Goal: Task Accomplishment & Management: Use online tool/utility

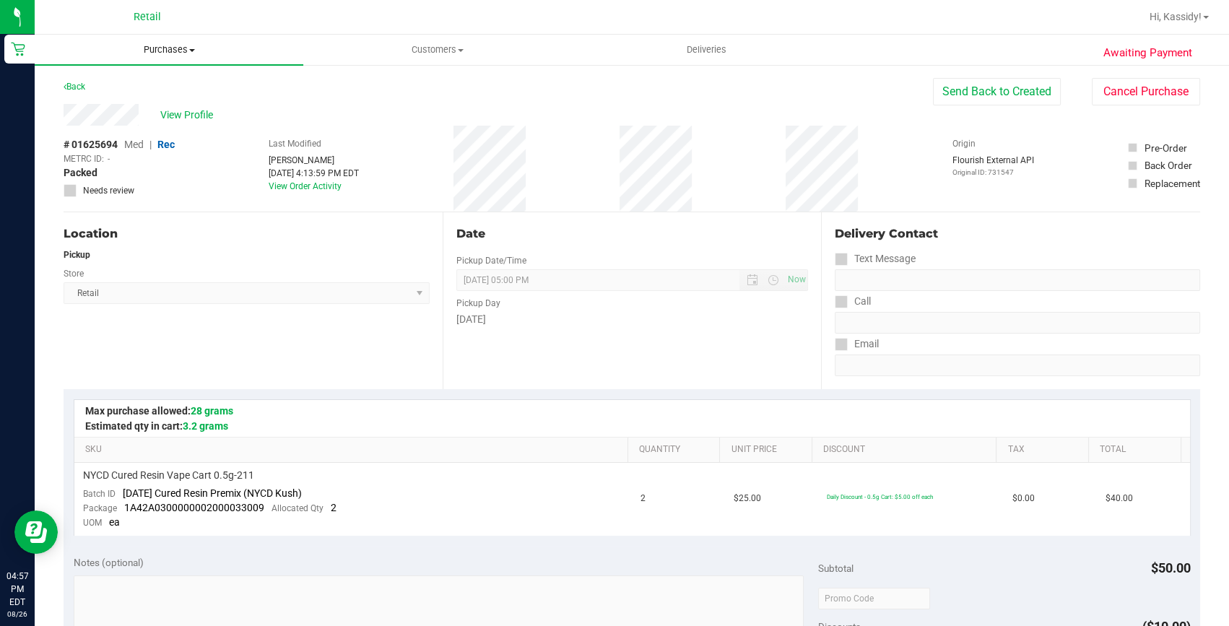
click at [173, 50] on span "Purchases" at bounding box center [169, 49] width 269 height 13
click at [108, 91] on span "Summary of purchases" at bounding box center [109, 87] width 148 height 12
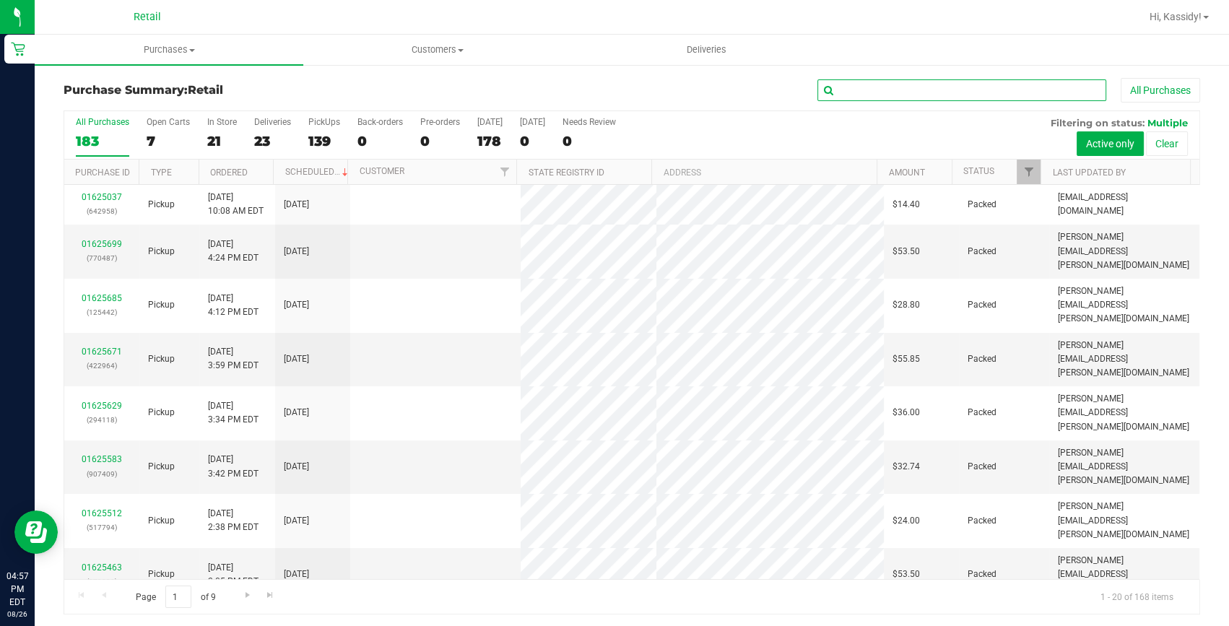
click at [971, 94] on input "text" at bounding box center [961, 90] width 289 height 22
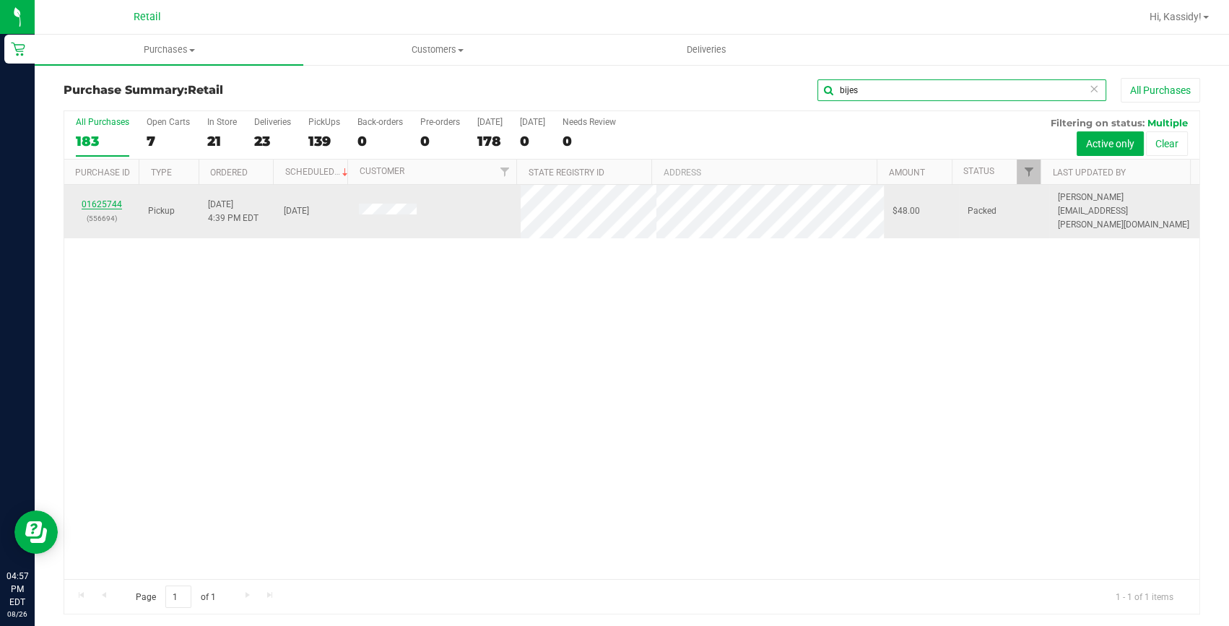
type input "bijes"
click at [108, 201] on link "01625744" at bounding box center [102, 204] width 40 height 10
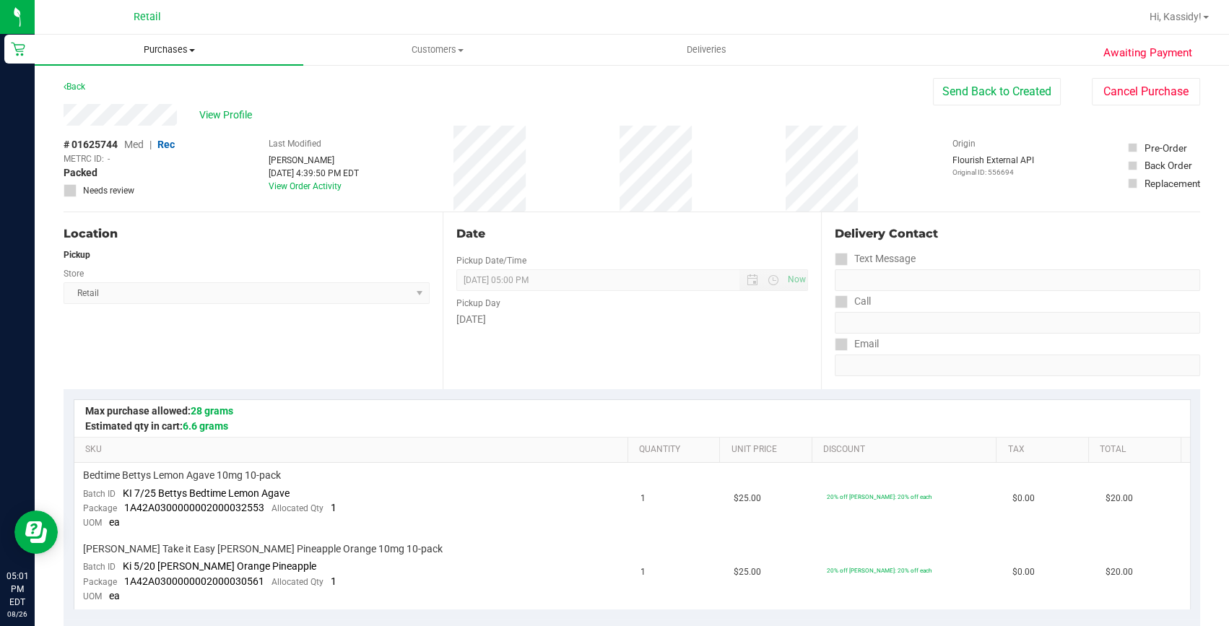
click at [174, 43] on uib-tab-heading "Purchases Summary of purchases Fulfillment All purchases" at bounding box center [169, 50] width 269 height 30
click at [165, 101] on li "Fulfillment" at bounding box center [169, 104] width 269 height 17
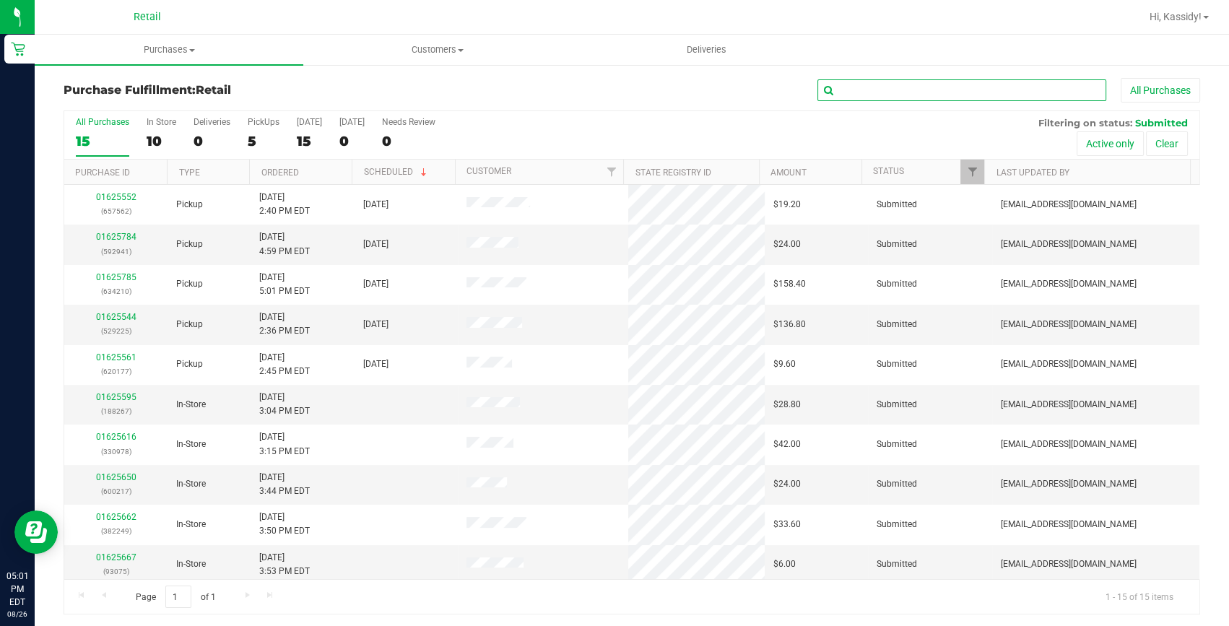
click at [834, 86] on input "text" at bounding box center [961, 90] width 289 height 22
type input "4"
type input "941"
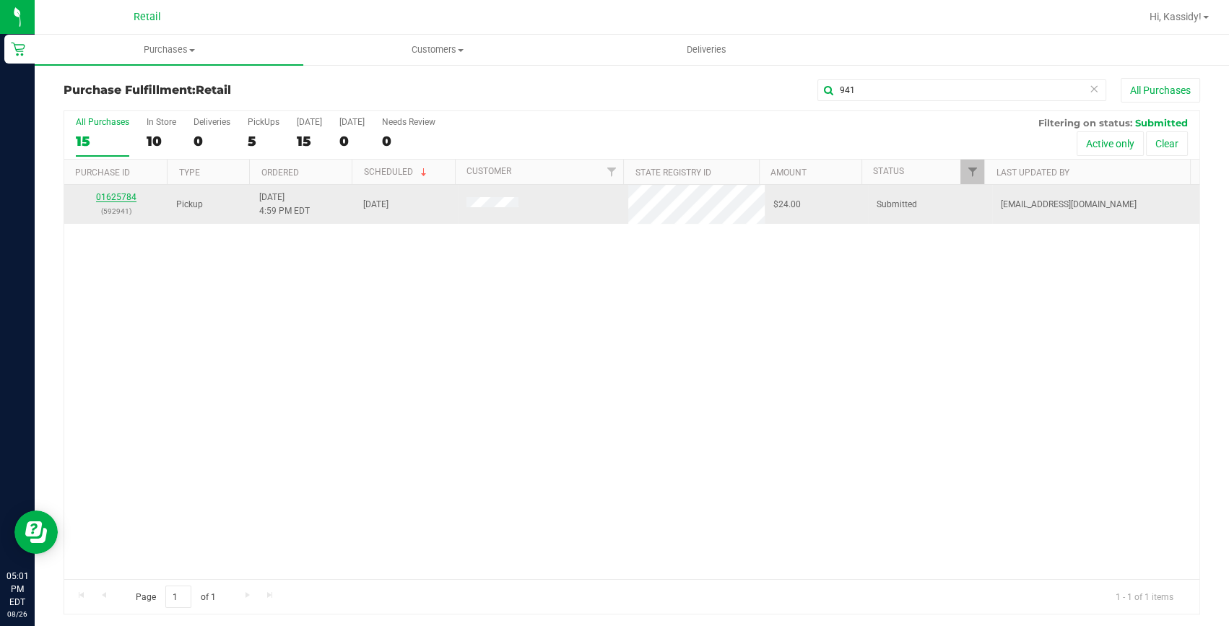
click at [111, 195] on link "01625784" at bounding box center [116, 197] width 40 height 10
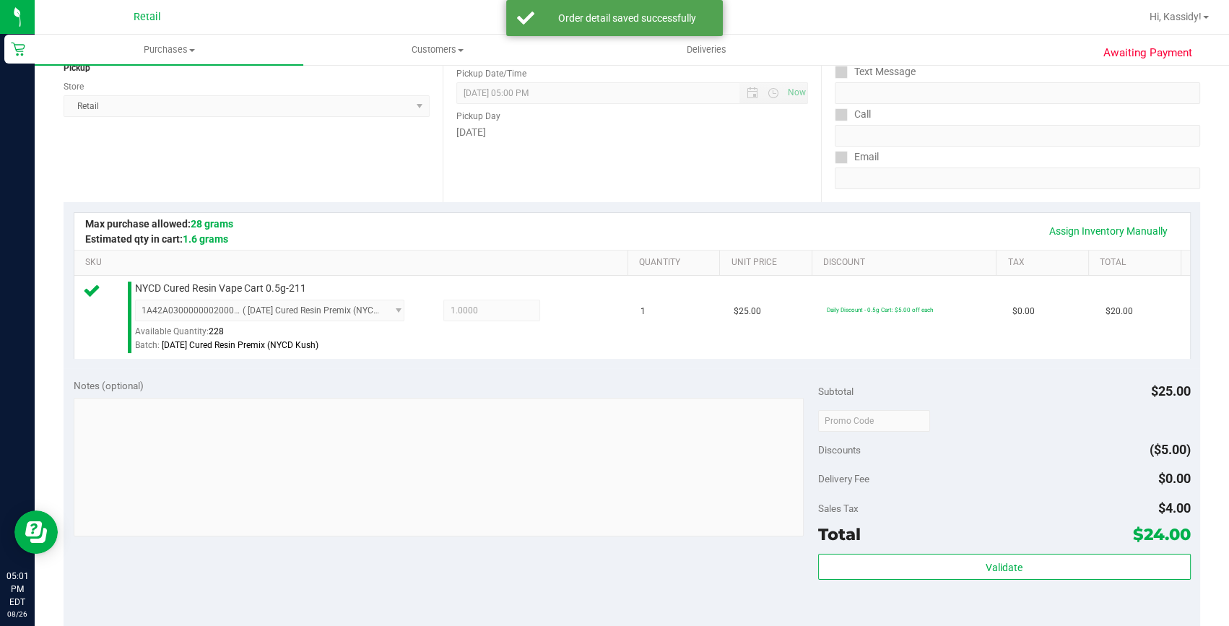
scroll to position [328, 0]
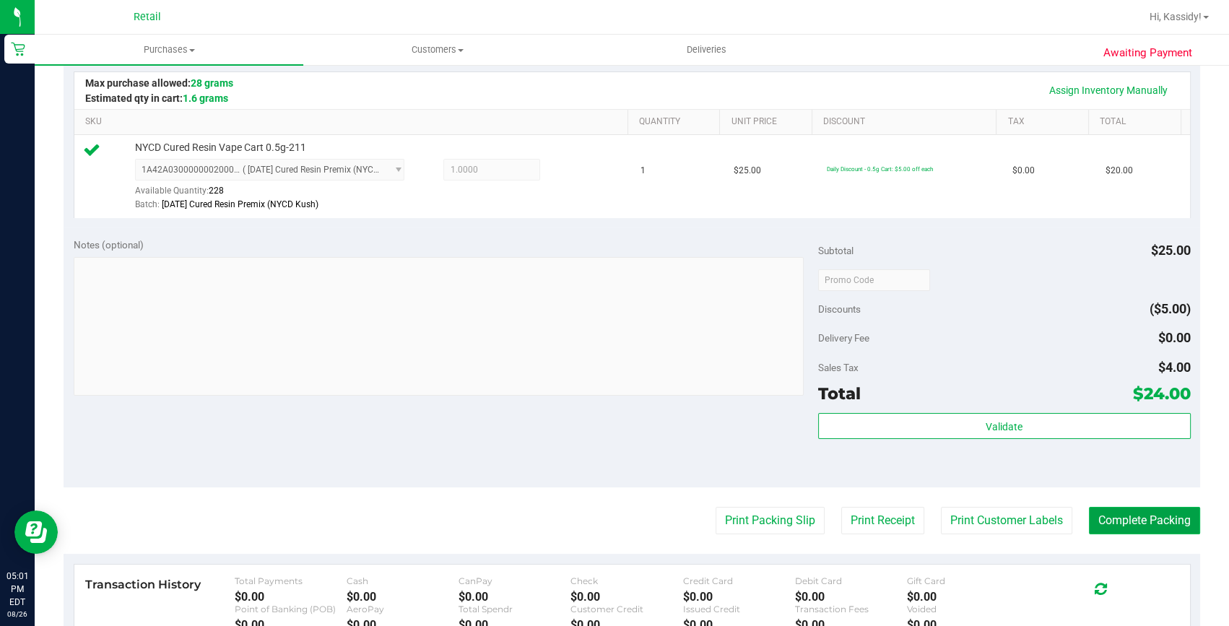
click at [1127, 521] on button "Complete Packing" at bounding box center [1144, 520] width 111 height 27
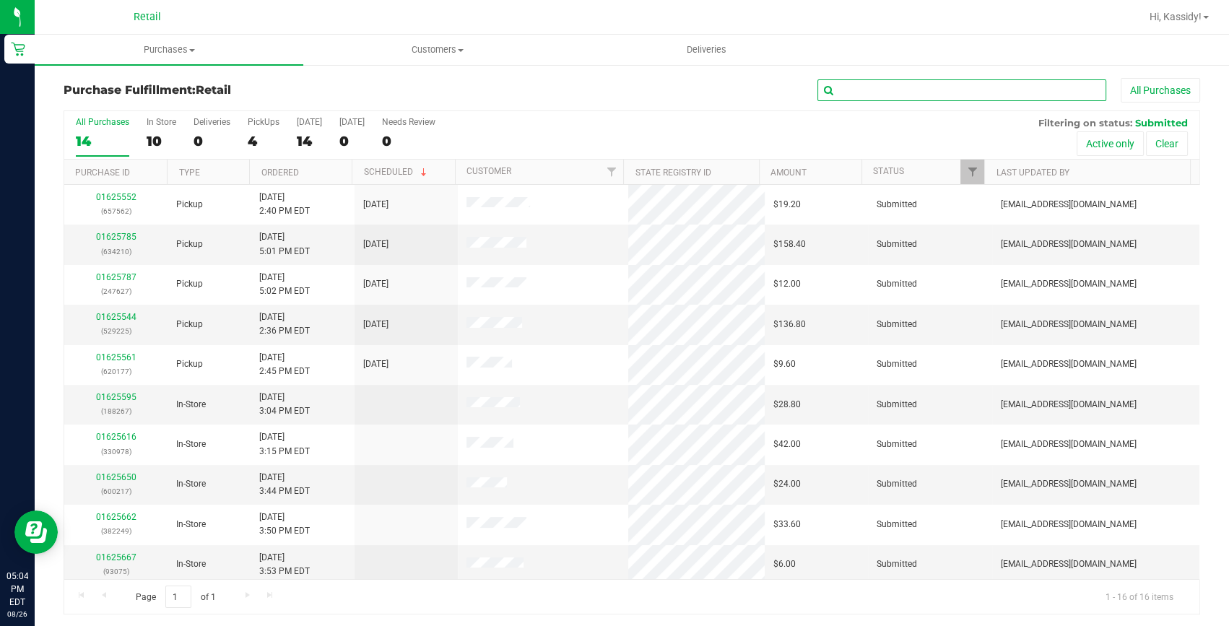
click at [910, 82] on input "text" at bounding box center [961, 90] width 289 height 22
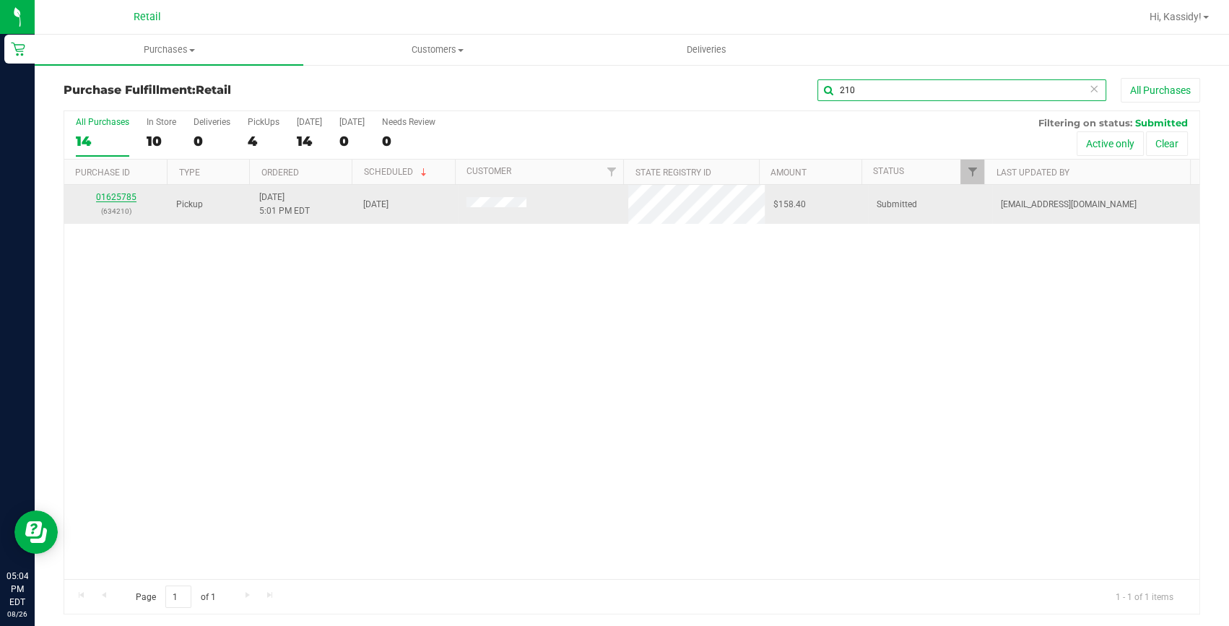
type input "210"
click at [118, 199] on link "01625785" at bounding box center [116, 197] width 40 height 10
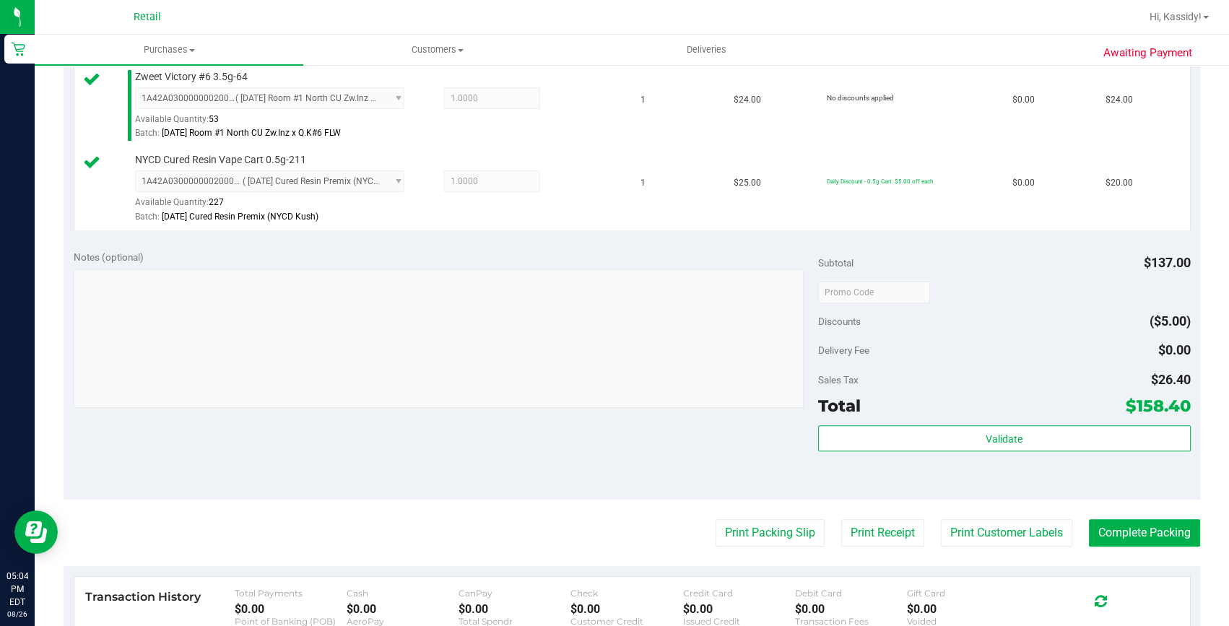
scroll to position [591, 0]
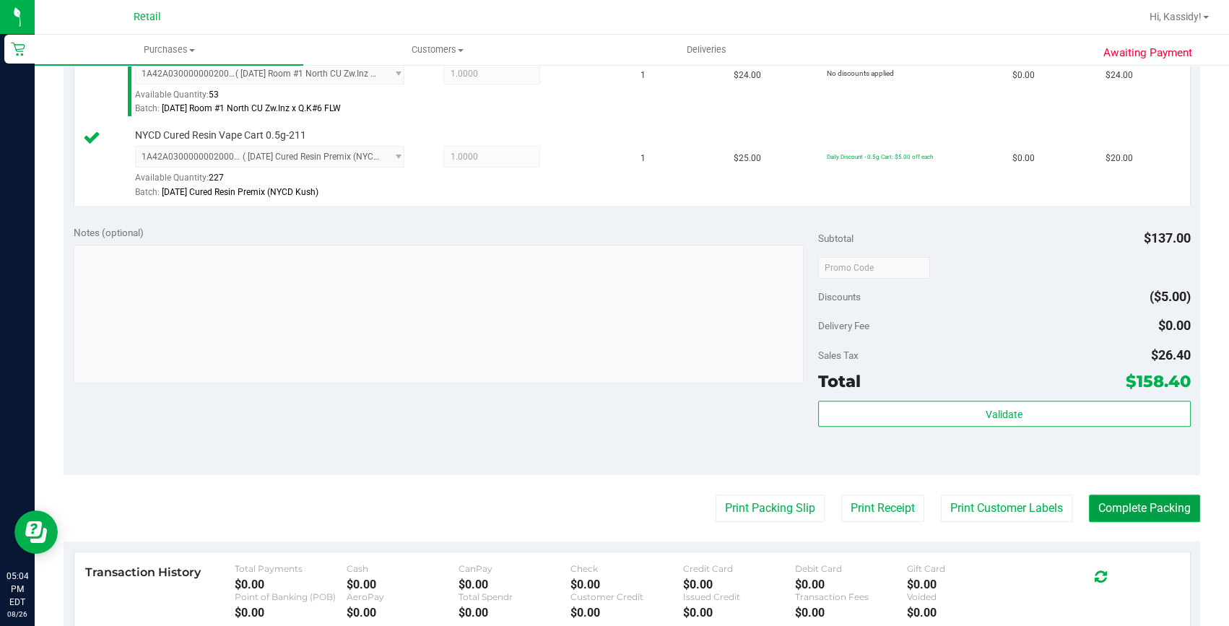
click at [1148, 506] on button "Complete Packing" at bounding box center [1144, 508] width 111 height 27
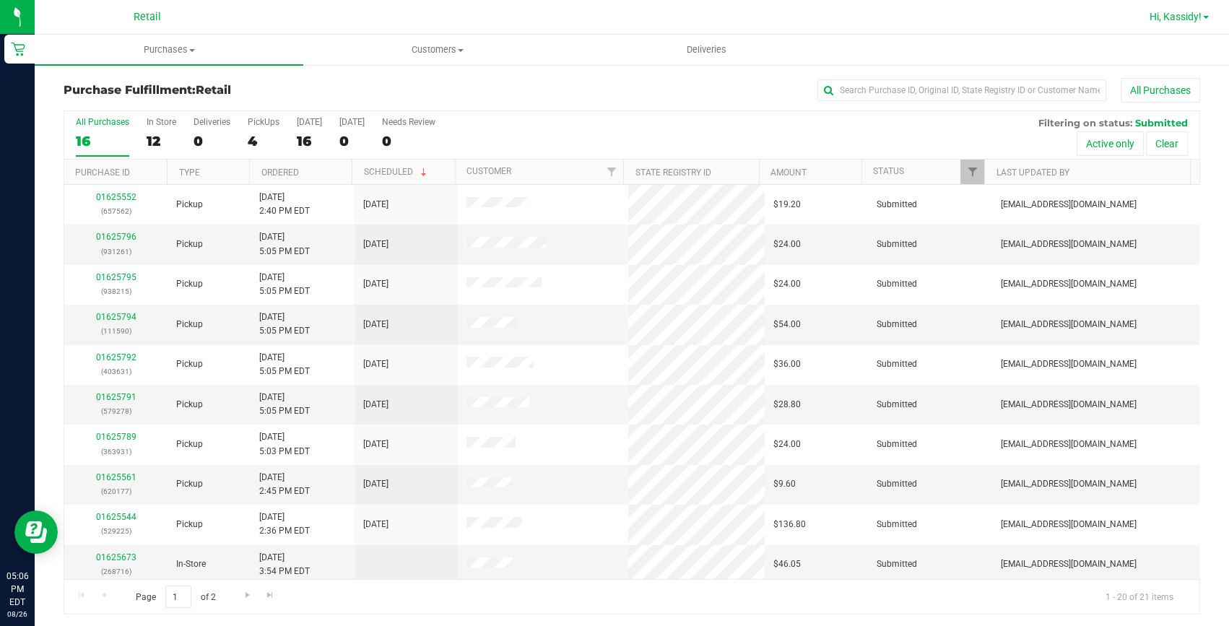
click at [1191, 14] on span "Hi, Kassidy!" at bounding box center [1176, 17] width 52 height 12
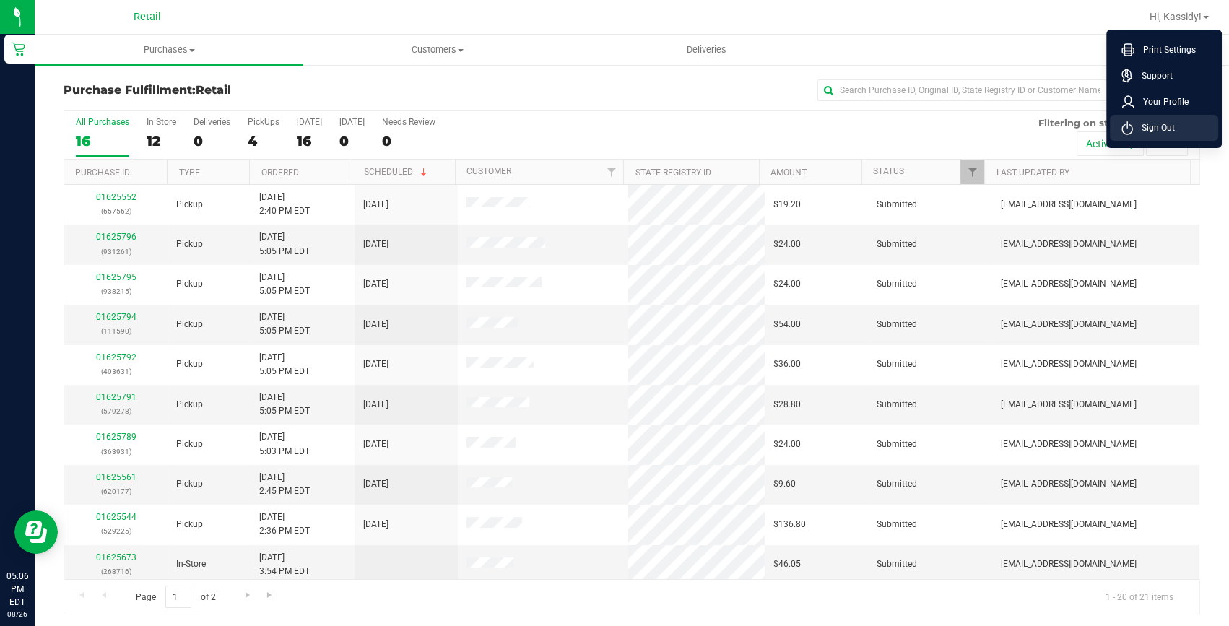
click at [1150, 124] on span "Sign Out" at bounding box center [1154, 128] width 42 height 14
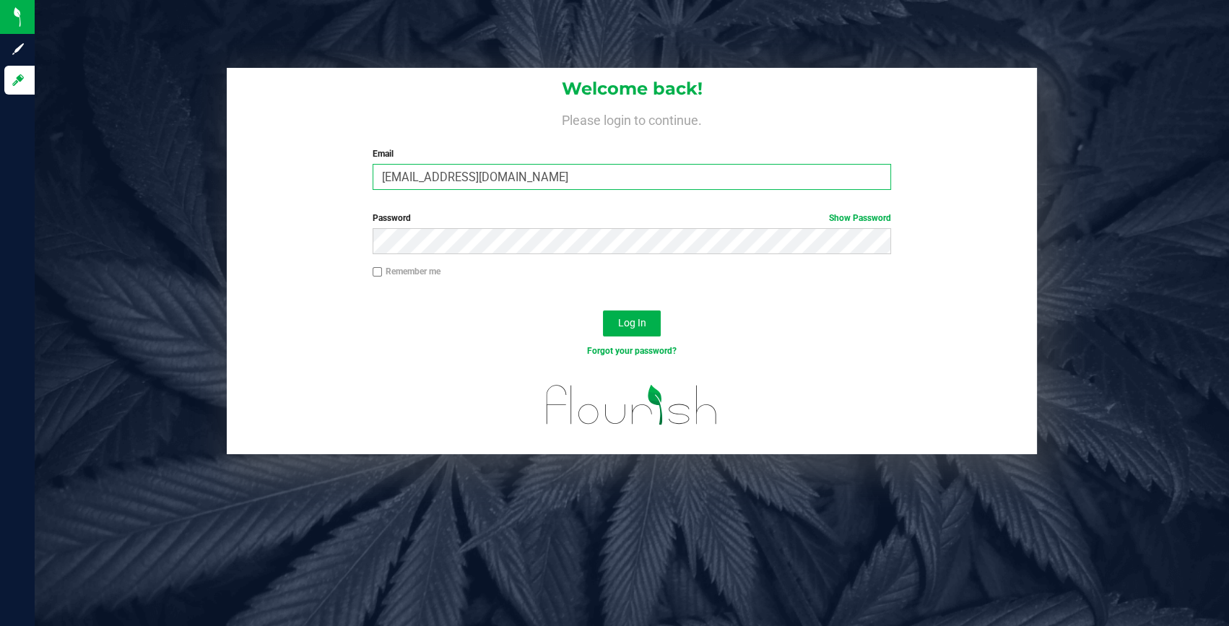
click at [560, 170] on input "[EMAIL_ADDRESS][DOMAIN_NAME]" at bounding box center [632, 177] width 518 height 26
type input "[EMAIL_ADDRESS][DOMAIN_NAME]"
click at [617, 311] on button "Log In" at bounding box center [632, 324] width 58 height 26
